Goal: Book appointment/travel/reservation

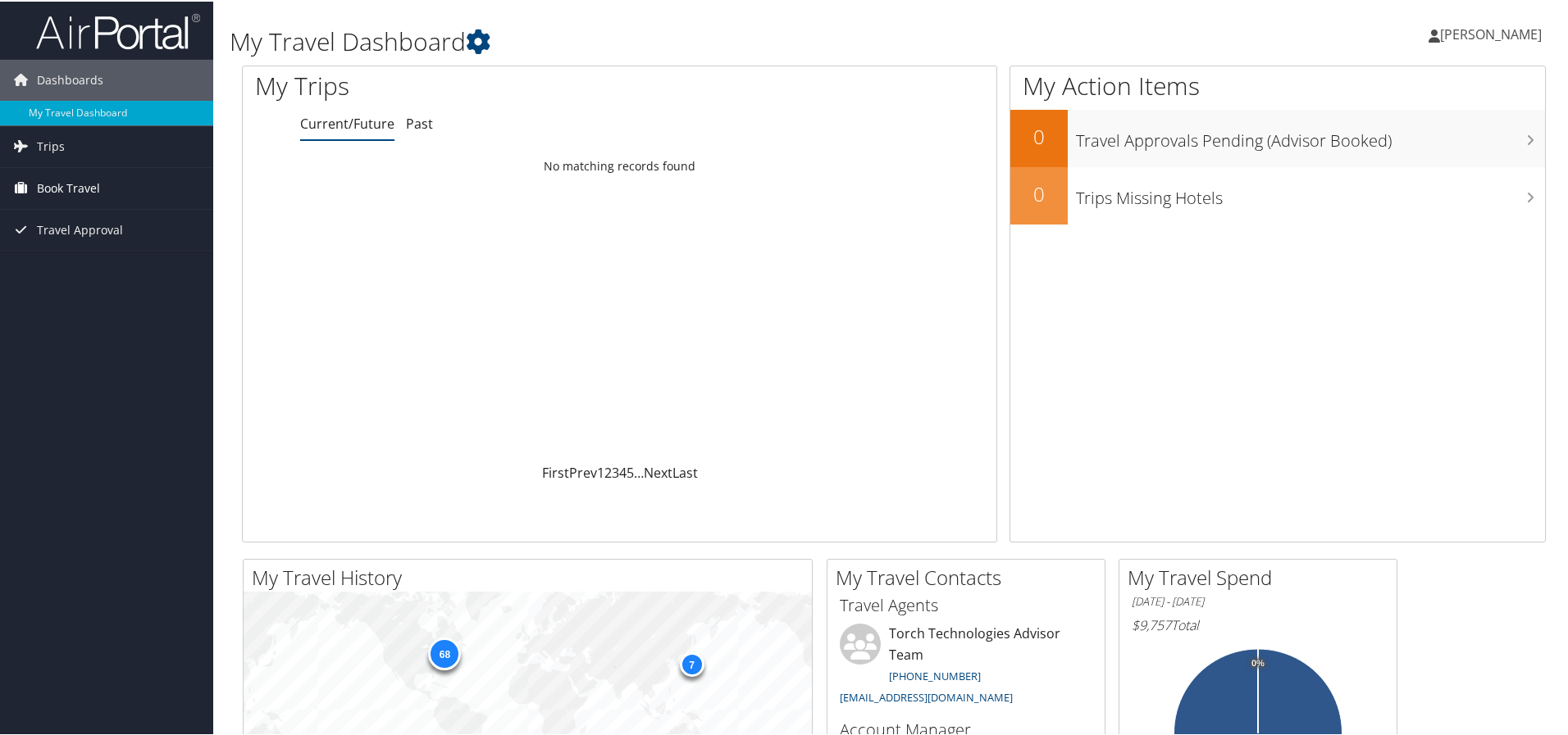
click at [75, 186] on span "Book Travel" at bounding box center [69, 186] width 63 height 41
click at [124, 263] on link "Book/Manage Online Trips" at bounding box center [107, 269] width 213 height 24
click at [59, 273] on link "Book/Manage Online Trips" at bounding box center [107, 269] width 213 height 24
click at [65, 183] on span "Book Travel" at bounding box center [69, 186] width 63 height 41
click at [80, 264] on link "Book/Manage Online Trips" at bounding box center [107, 269] width 213 height 24
